Goal: Information Seeking & Learning: Find specific fact

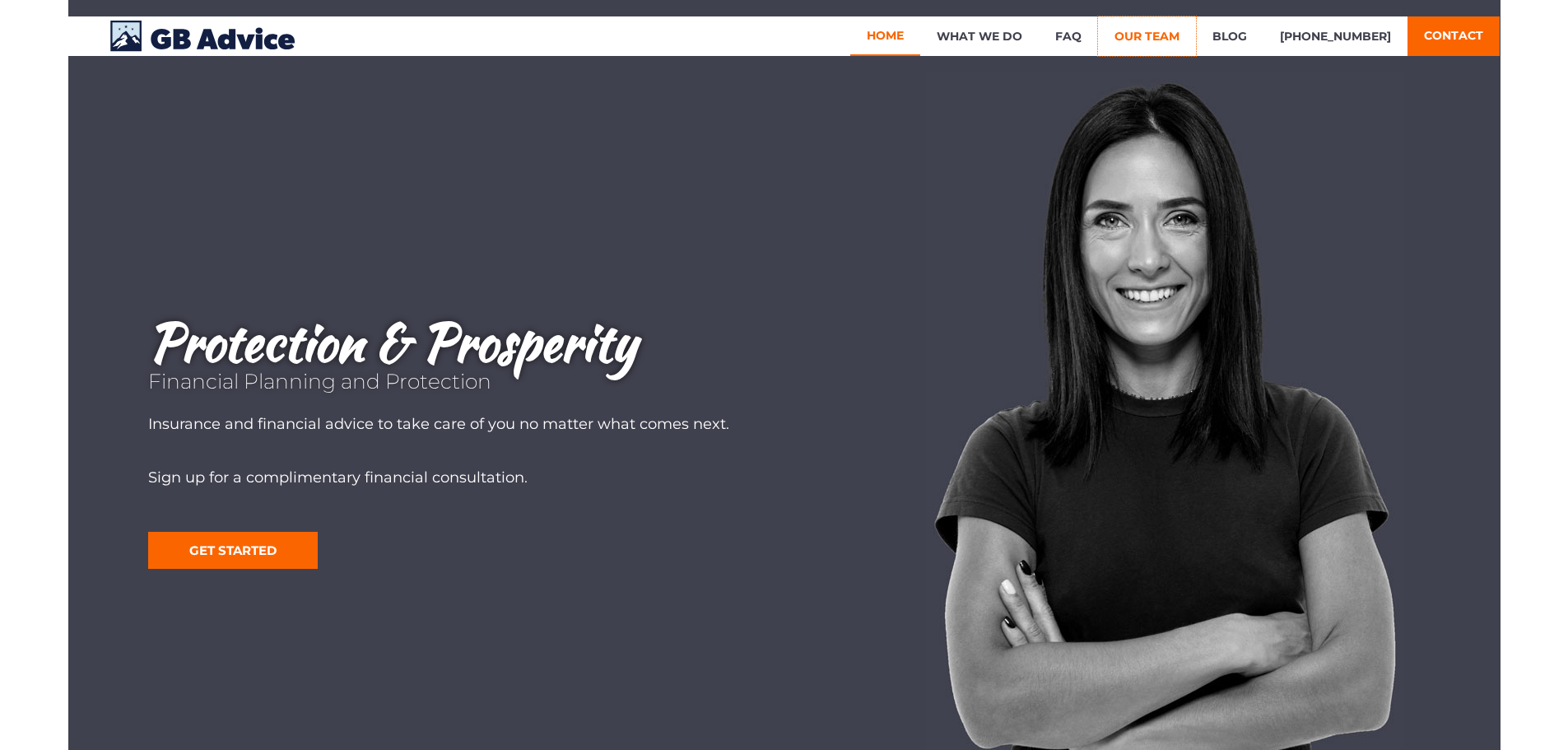
click at [1166, 34] on link "Our Team" at bounding box center [1147, 36] width 98 height 39
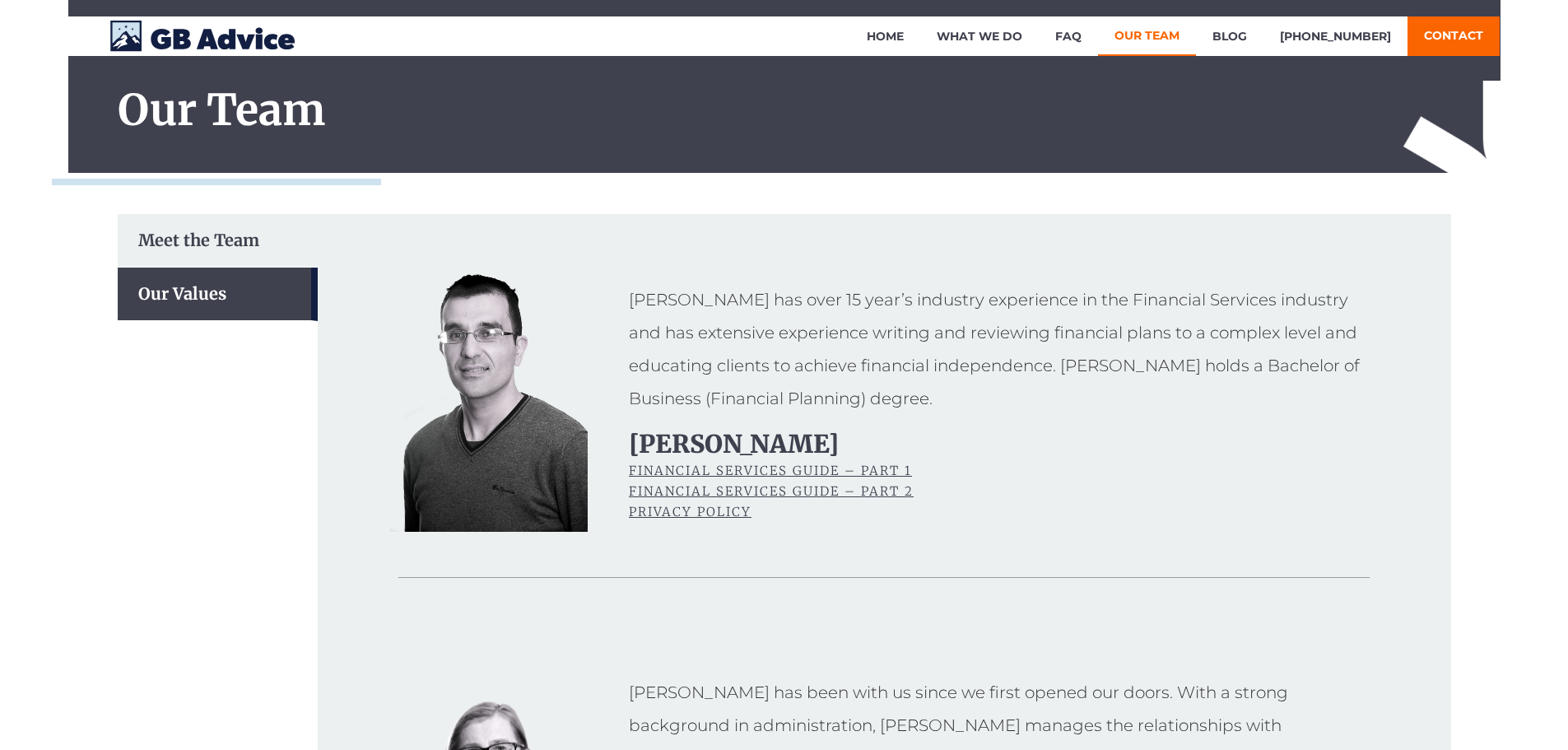
click at [156, 244] on div "Meet the Team" at bounding box center [218, 241] width 200 height 54
click at [1446, 32] on link "Contact" at bounding box center [1453, 36] width 92 height 39
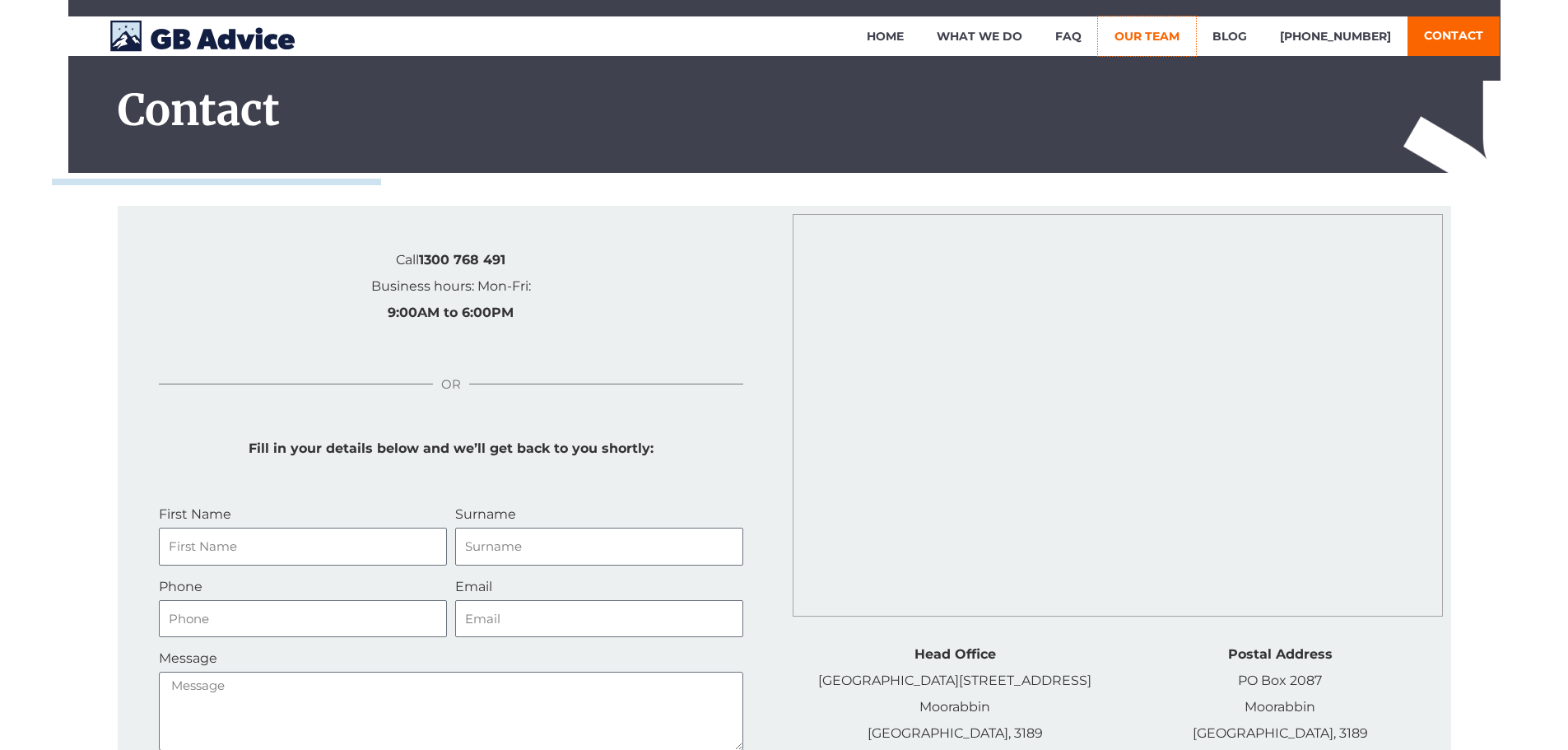
click at [1185, 27] on link "Our Team" at bounding box center [1147, 36] width 98 height 39
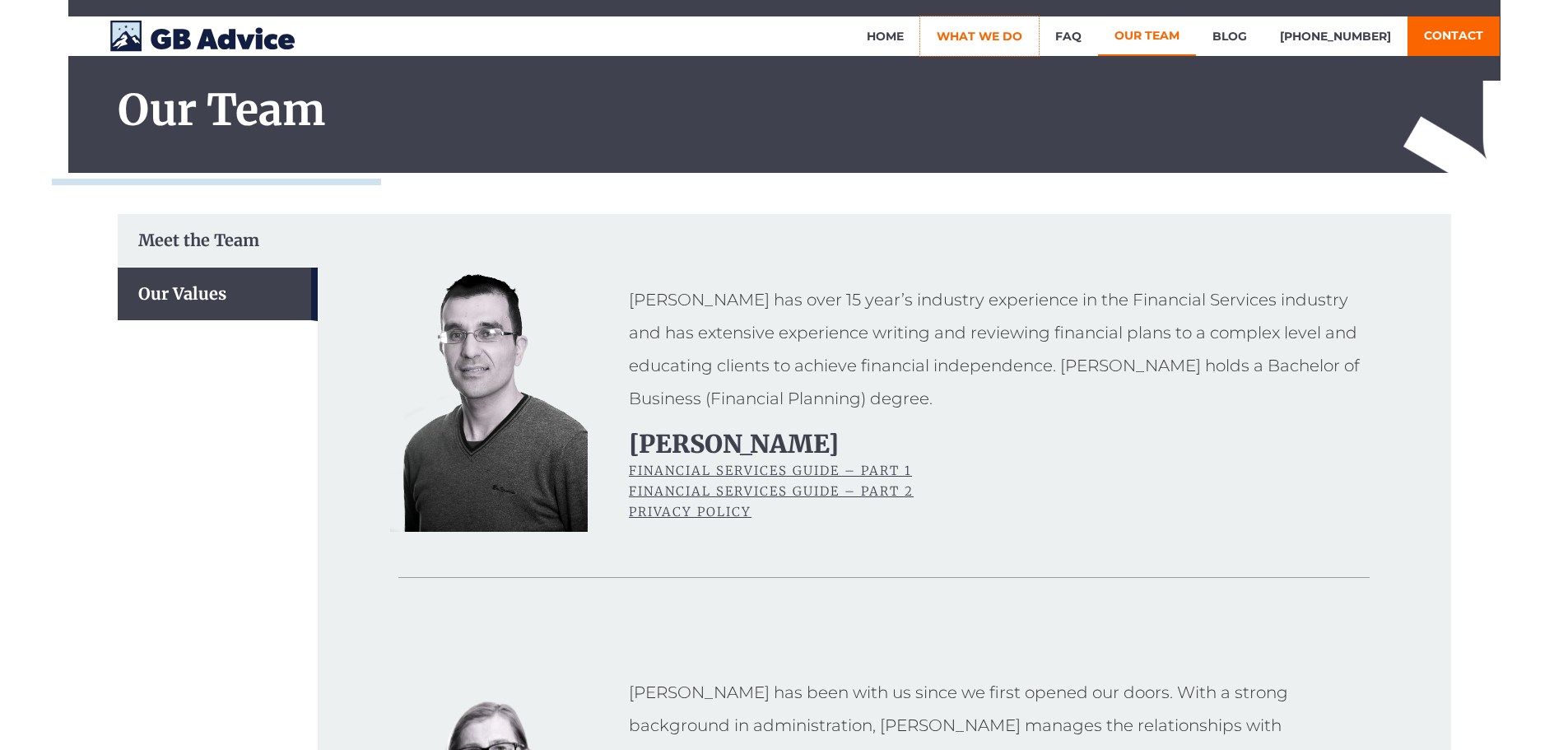
click at [1006, 31] on link "What We Do" at bounding box center [979, 36] width 119 height 39
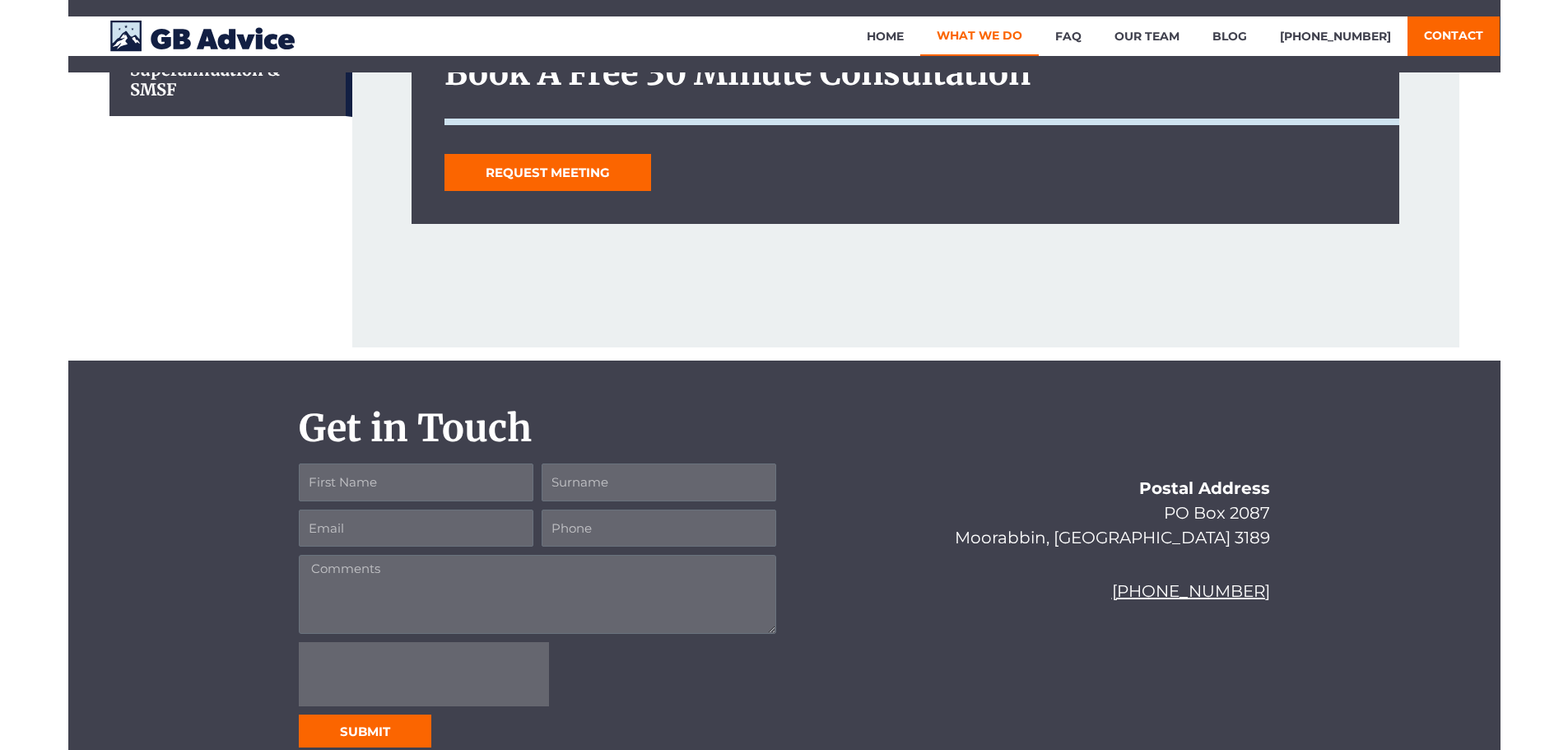
scroll to position [809, 0]
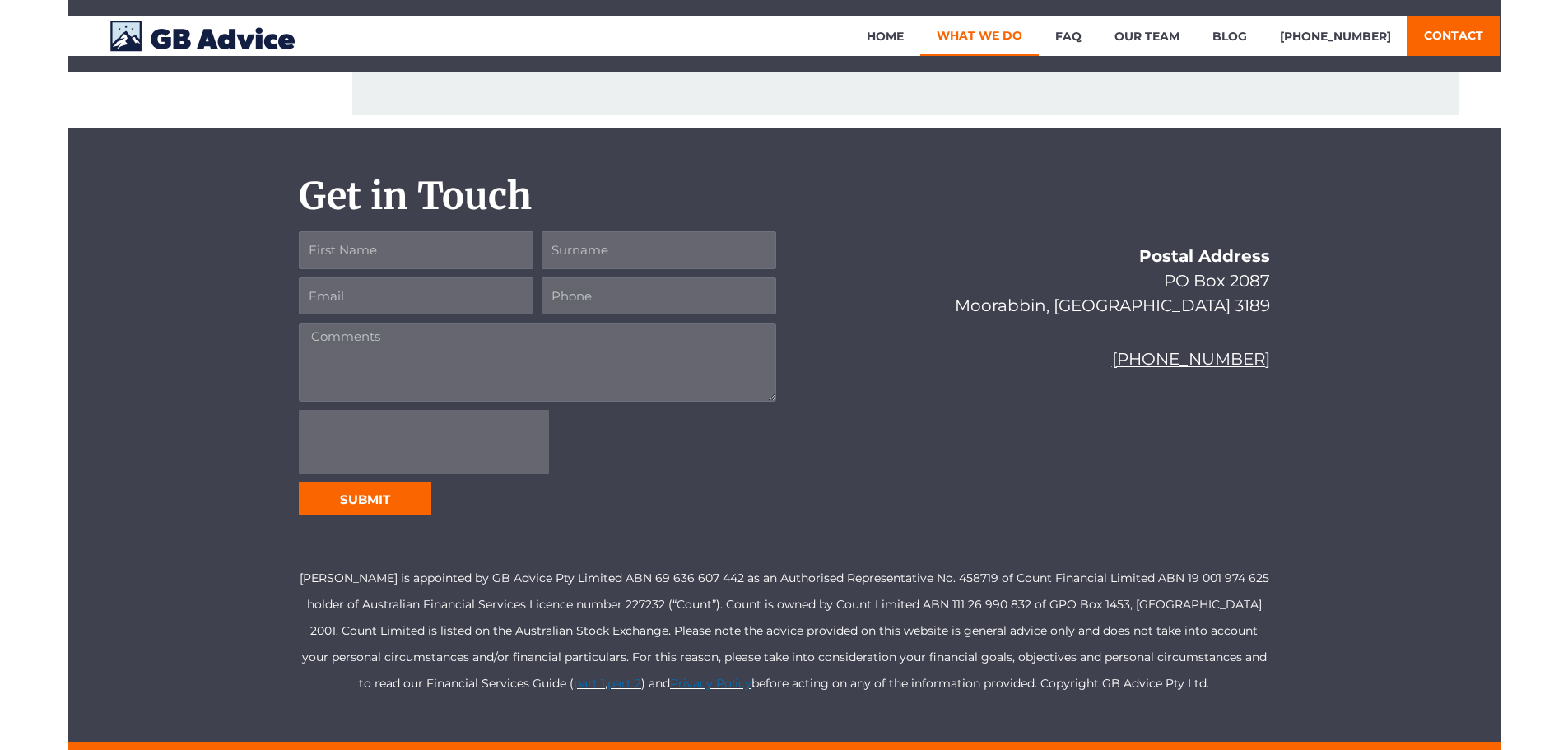
click at [379, 575] on p "[PERSON_NAME] is appointed by GB Advice Pty Limited ABN 69 636 607 442 as an Au…" at bounding box center [784, 630] width 971 height 132
drag, startPoint x: 400, startPoint y: 580, endPoint x: 293, endPoint y: 581, distance: 107.0
click at [293, 581] on div "[PERSON_NAME] is appointed by GB Advice Pty Limited ABN 69 636 607 442 as an Au…" at bounding box center [784, 632] width 987 height 186
copy p "[PERSON_NAME]"
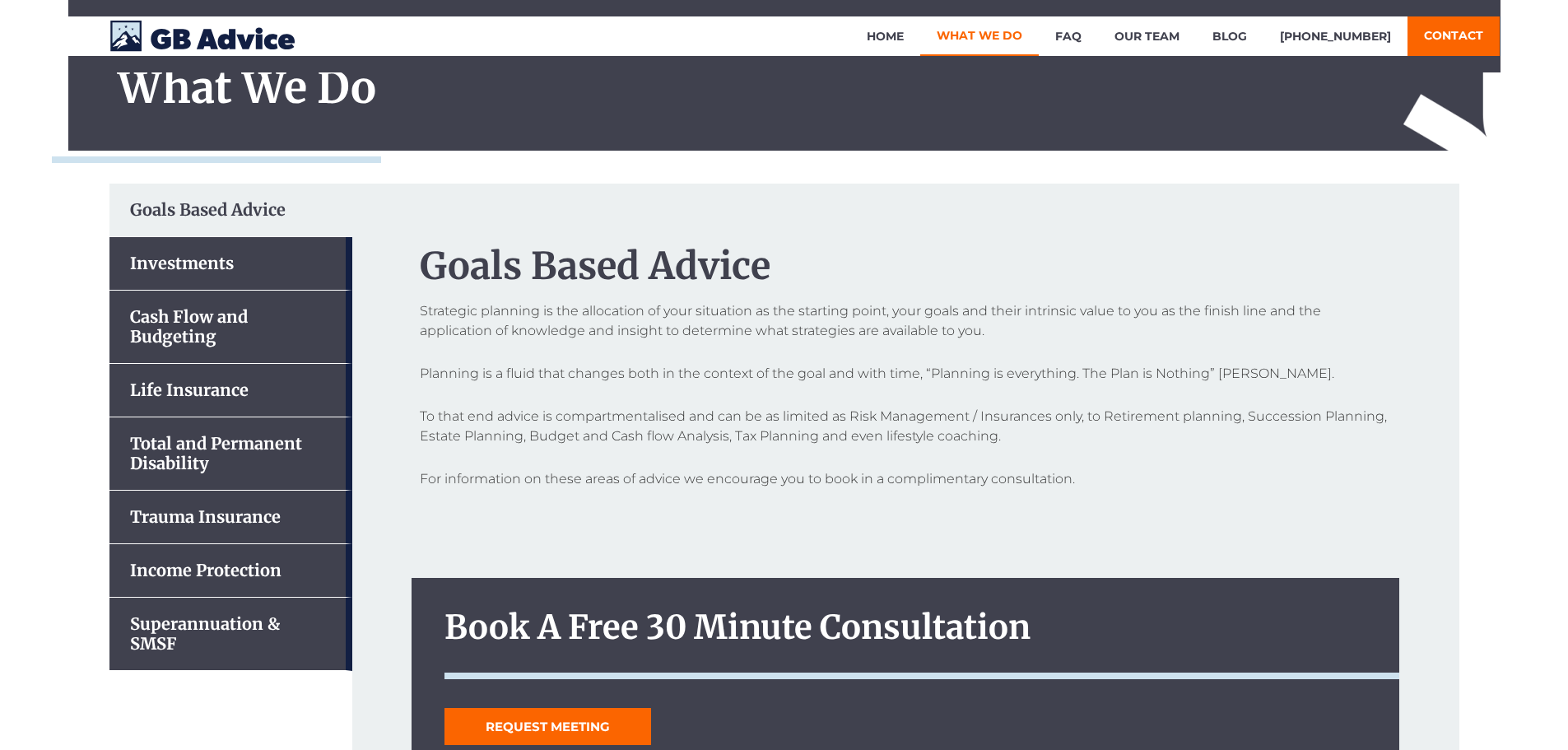
scroll to position [0, 0]
